Goal: Task Accomplishment & Management: Use online tool/utility

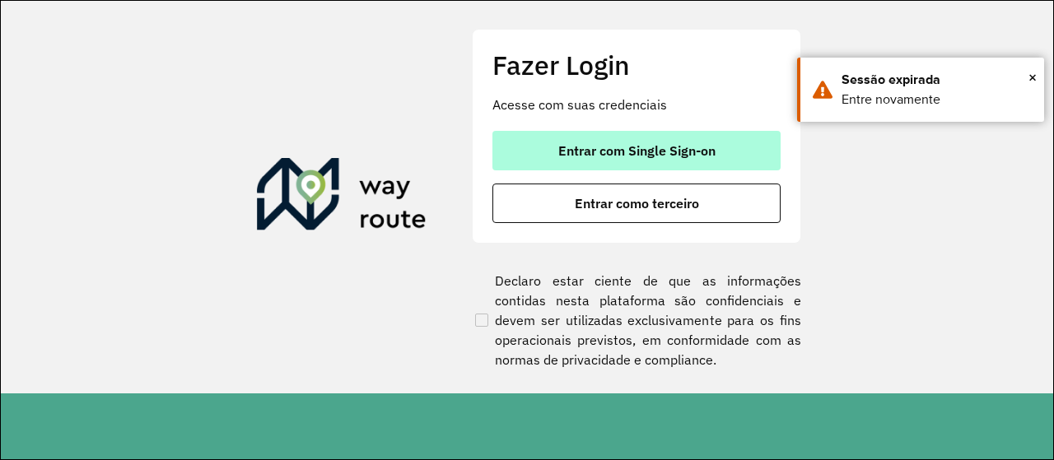
click at [588, 144] on span "Entrar com Single Sign-on" at bounding box center [636, 150] width 157 height 13
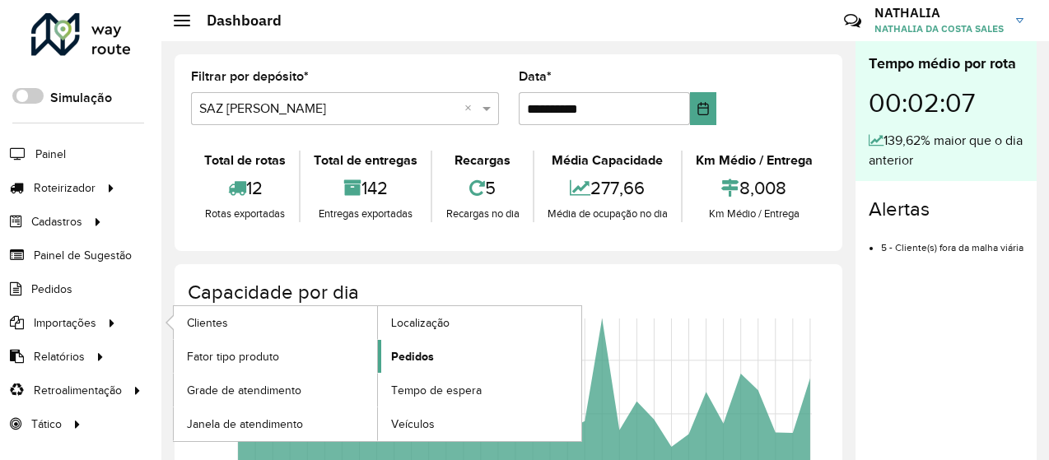
click at [415, 356] on span "Pedidos" at bounding box center [412, 356] width 43 height 17
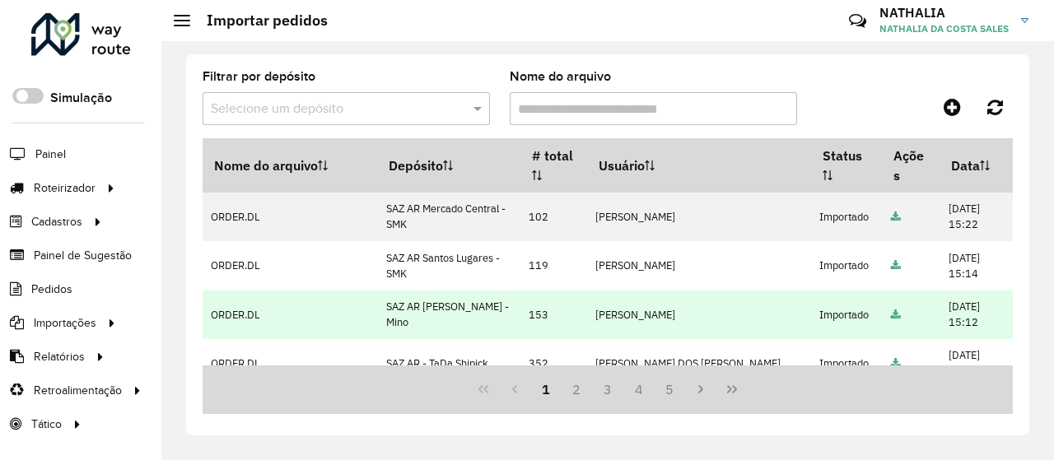
scroll to position [82, 0]
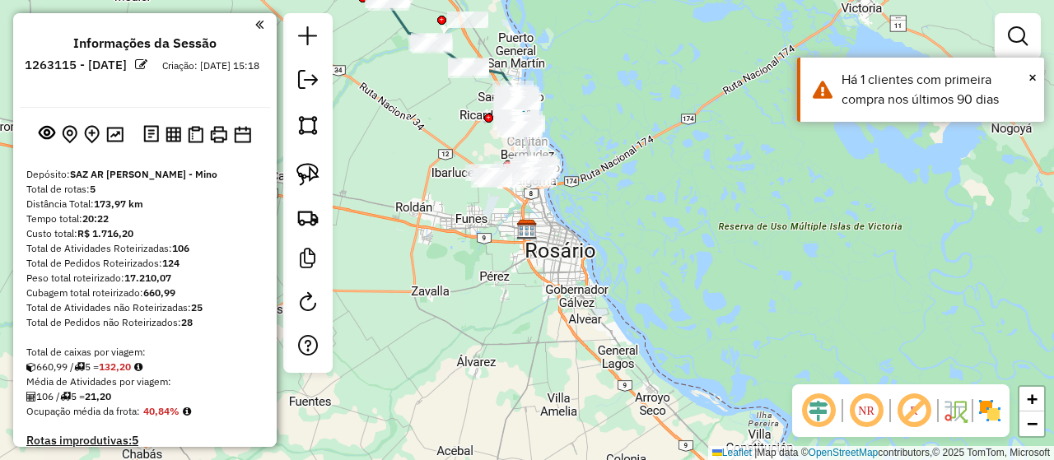
scroll to position [329, 0]
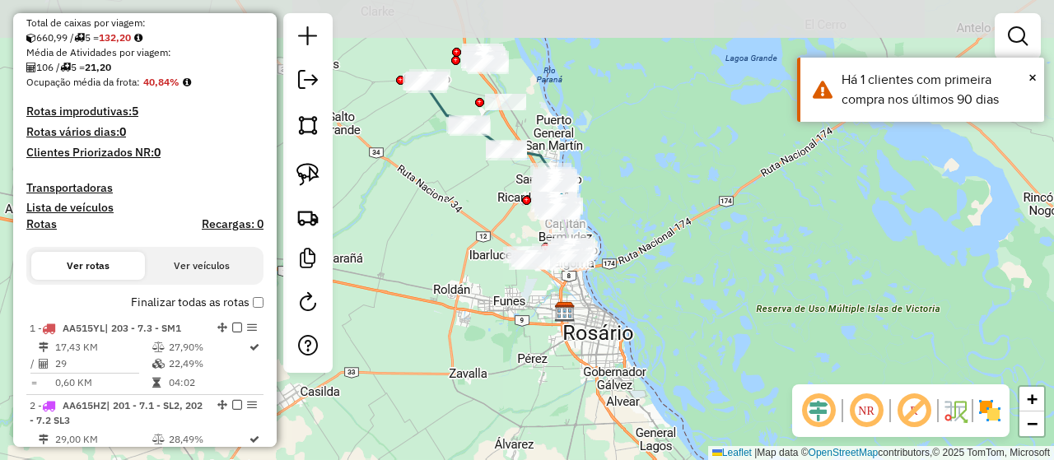
drag, startPoint x: 391, startPoint y: 205, endPoint x: 429, endPoint y: 287, distance: 90.6
click at [429, 287] on div "Janela de atendimento Grade de atendimento Capacidade Transportadoras Veículos …" at bounding box center [527, 230] width 1054 height 460
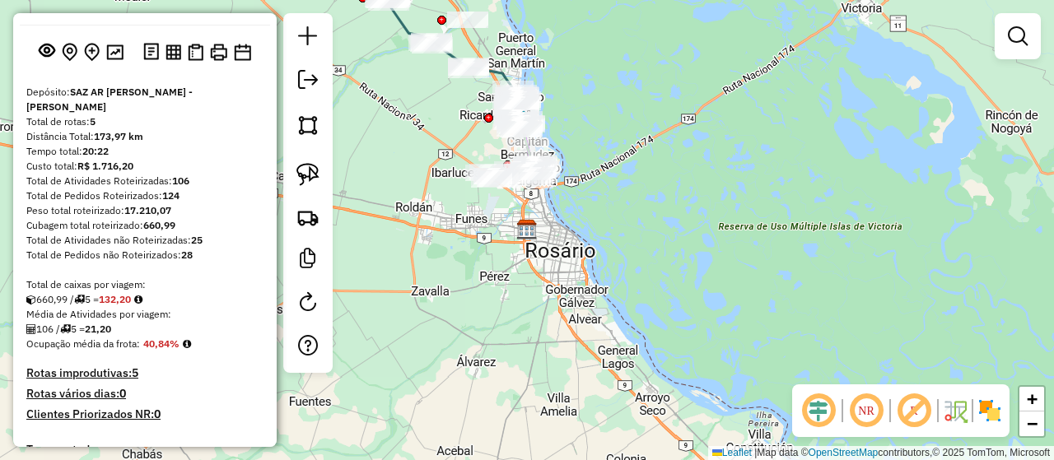
scroll to position [165, 0]
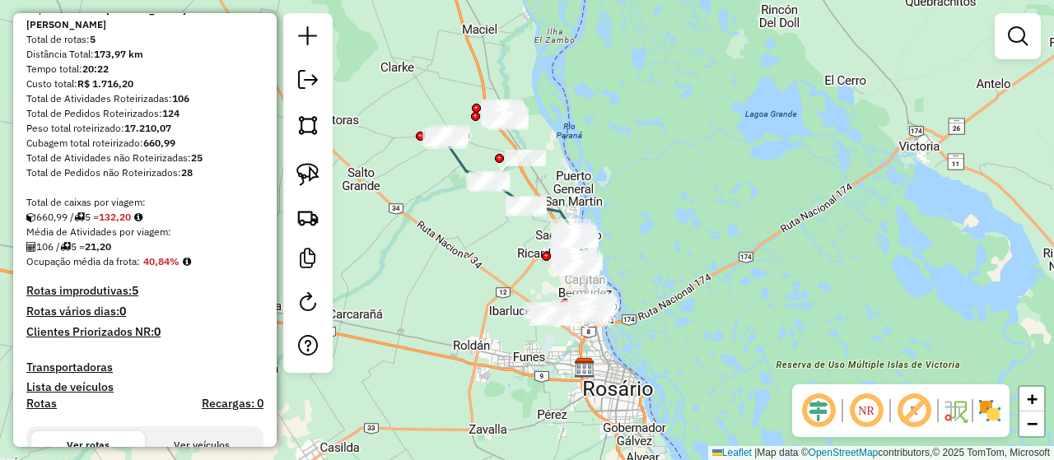
drag, startPoint x: 443, startPoint y: 254, endPoint x: 477, endPoint y: 356, distance: 107.8
click at [477, 356] on div "Janela de atendimento Grade de atendimento Capacidade Transportadoras Veículos …" at bounding box center [527, 230] width 1054 height 460
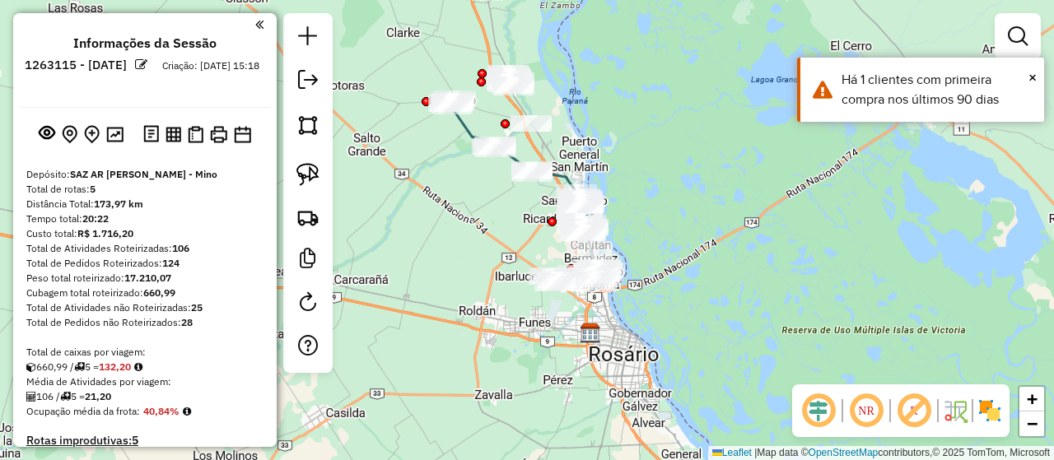
drag, startPoint x: 431, startPoint y: 244, endPoint x: 498, endPoint y: 347, distance: 121.9
click at [496, 348] on div "Janela de atendimento Grade de atendimento Capacidade Transportadoras Veículos …" at bounding box center [527, 230] width 1054 height 460
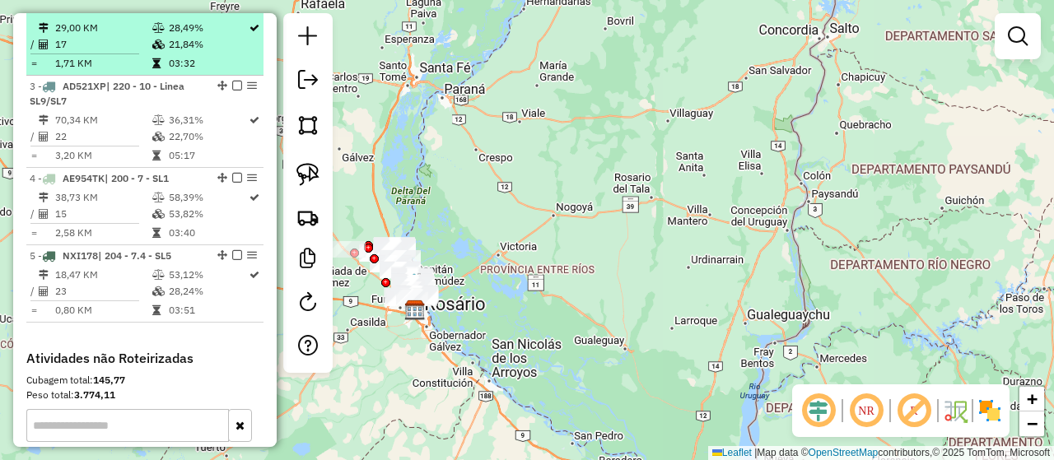
scroll to position [494, 0]
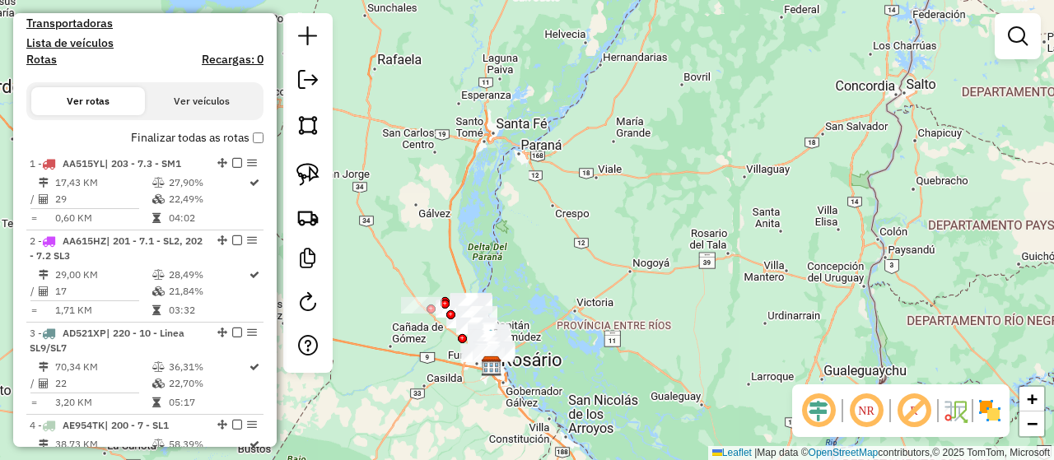
drag, startPoint x: 421, startPoint y: 355, endPoint x: 492, endPoint y: 395, distance: 81.5
click at [491, 396] on div "Janela de atendimento Grade de atendimento Capacidade Transportadoras Veículos …" at bounding box center [527, 230] width 1054 height 460
